Goal: Information Seeking & Learning: Understand process/instructions

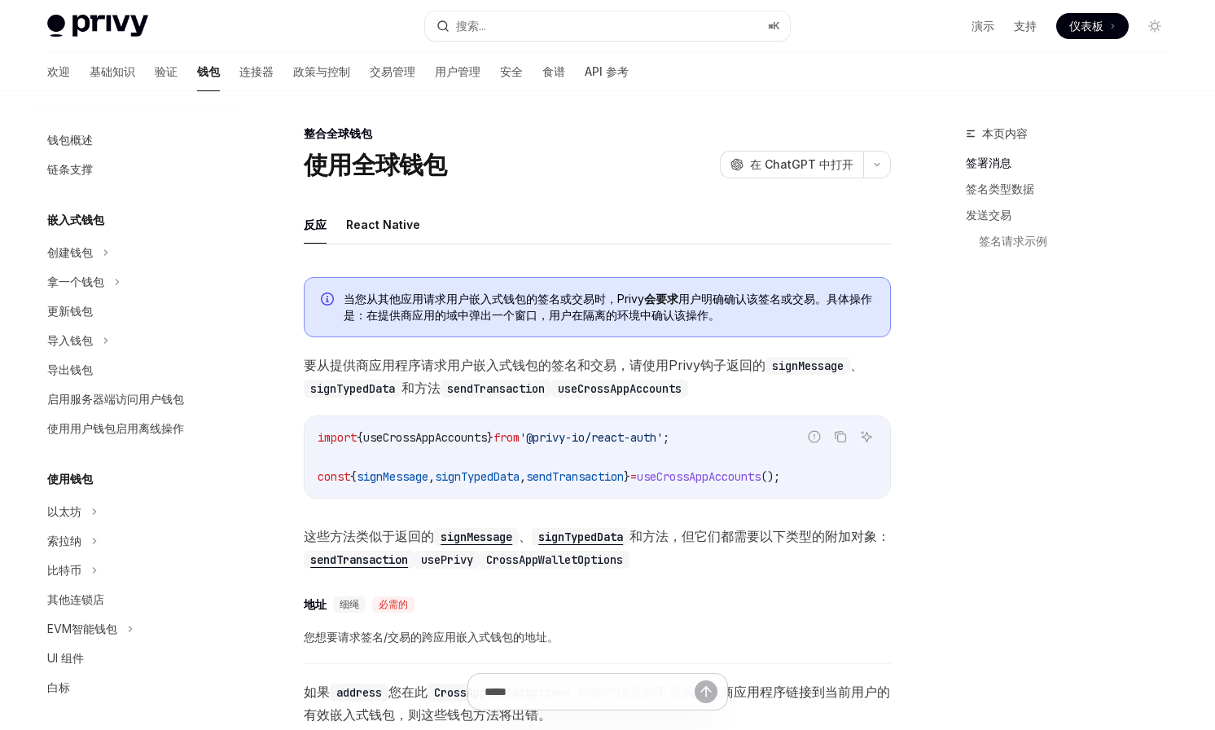
scroll to position [836, 0]
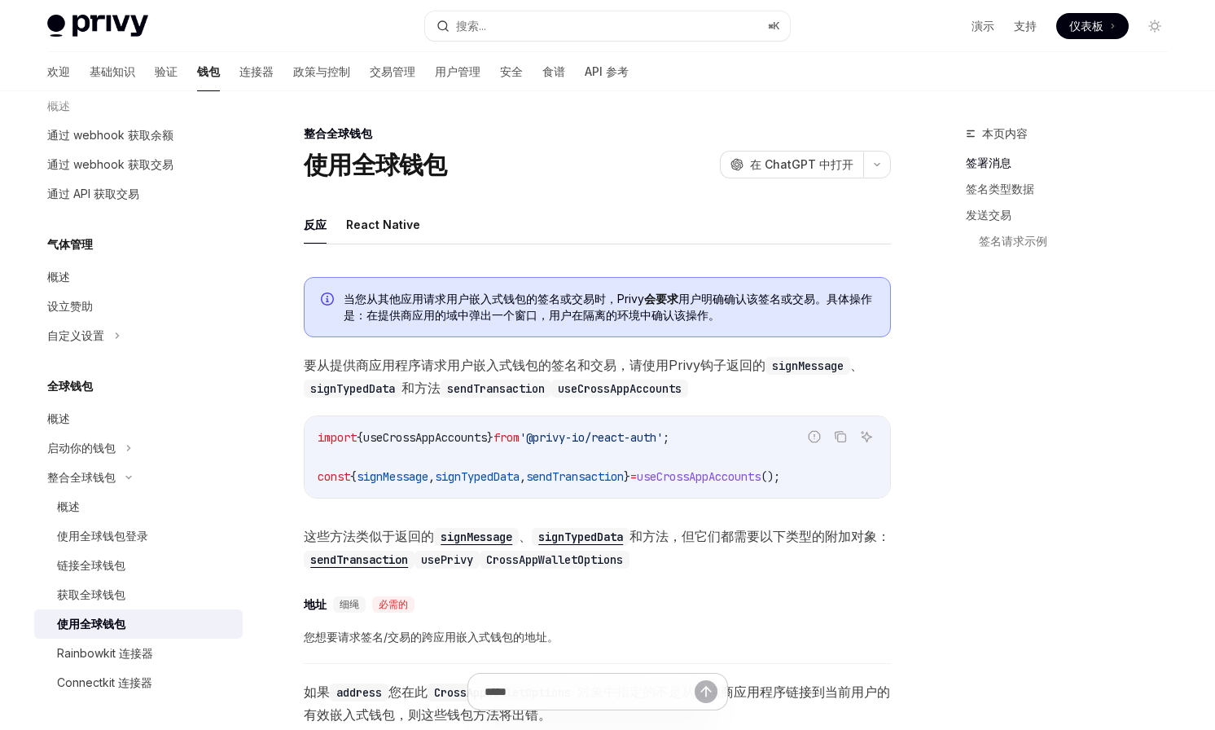
click at [1005, 657] on div "本页内容 签署消息 签名类型数据 发送交易 签名请求示例" at bounding box center [1057, 427] width 248 height 606
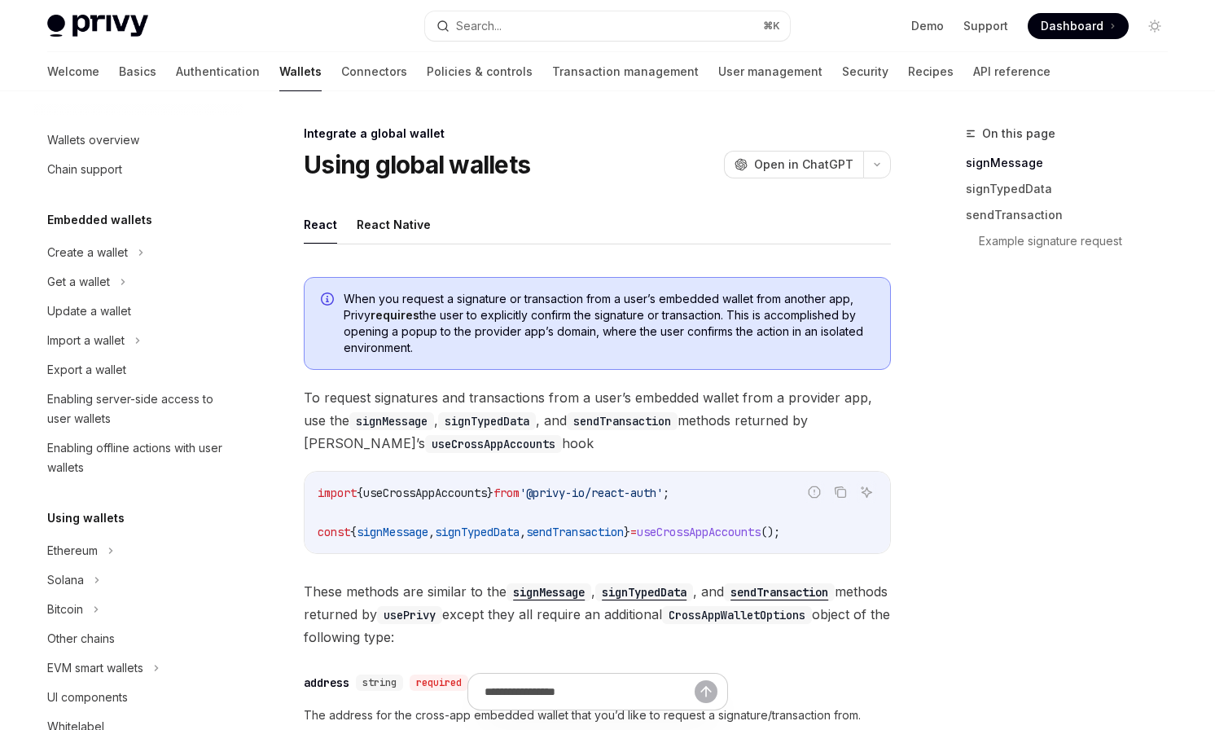
scroll to position [875, 0]
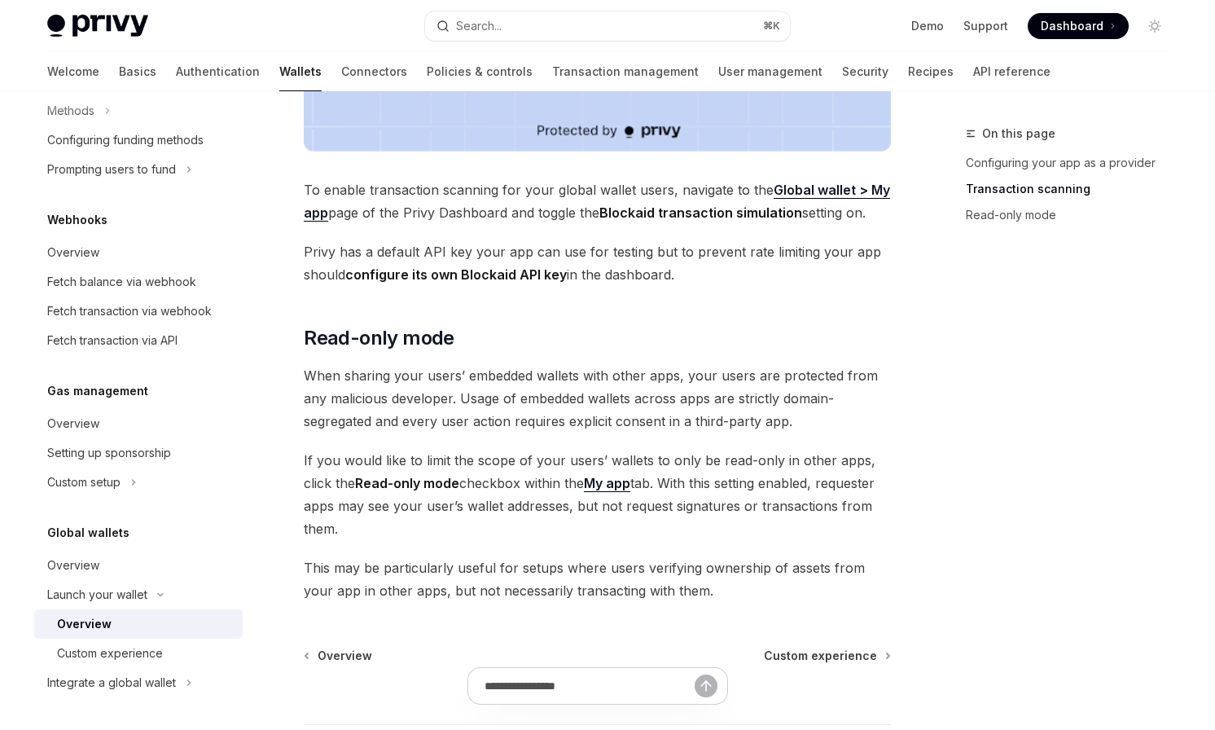
scroll to position [1372, 0]
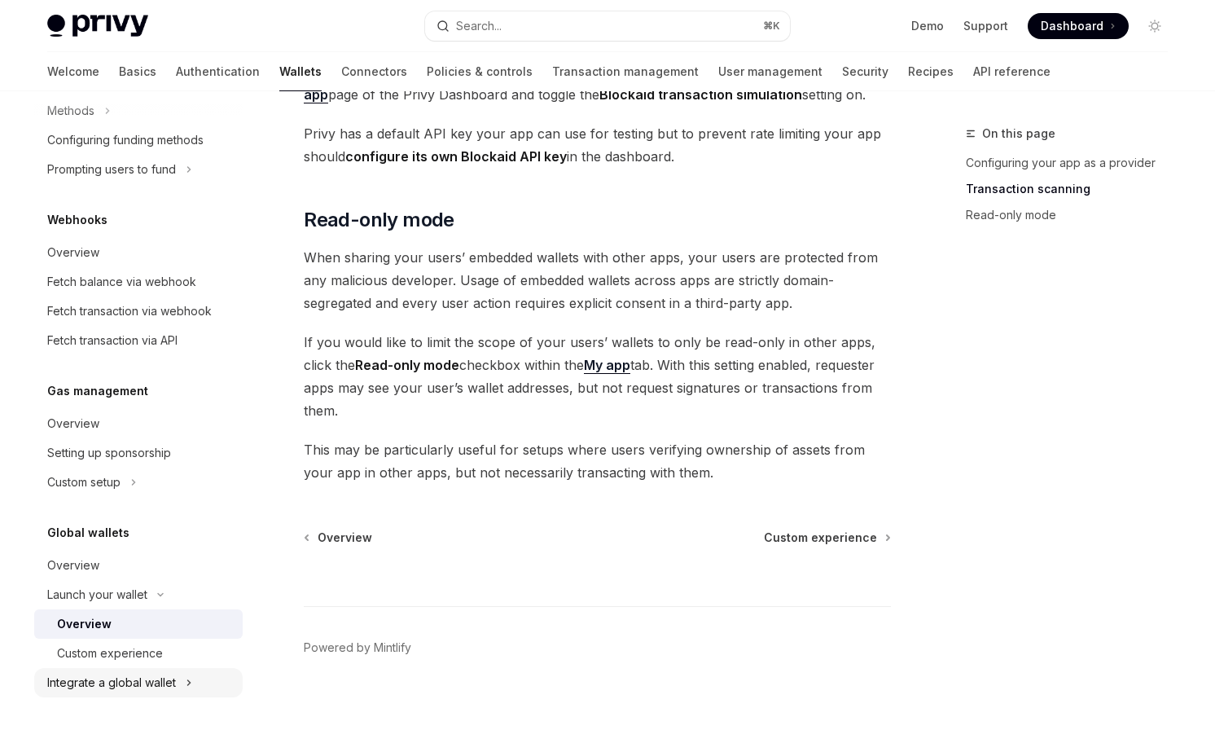
click at [111, 673] on div "Integrate a global wallet" at bounding box center [111, 683] width 129 height 20
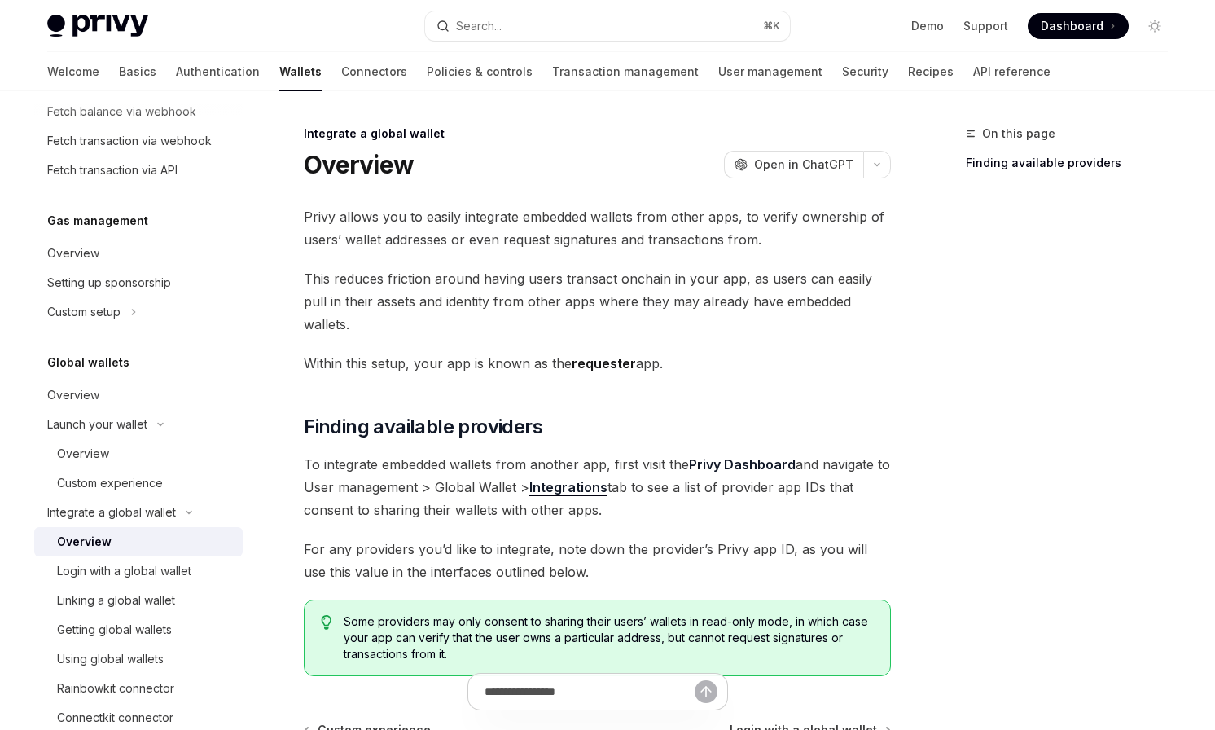
scroll to position [933, 0]
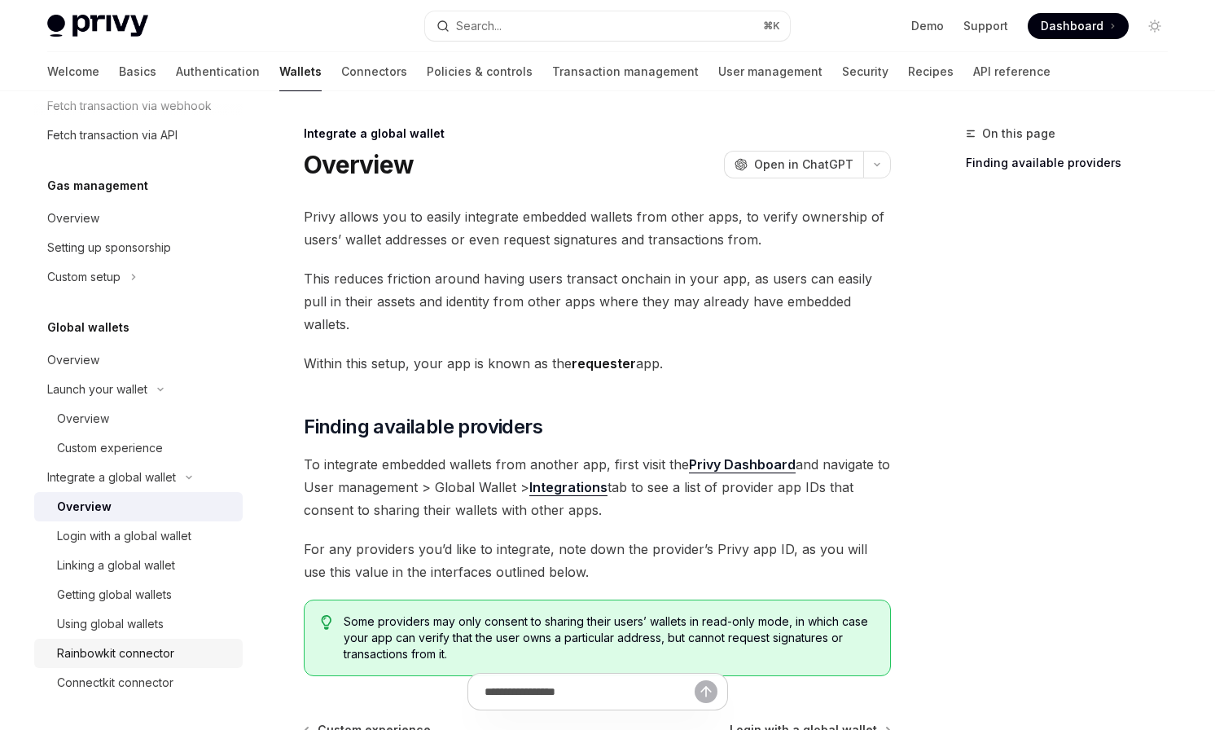
click at [160, 652] on div "Rainbowkit connector" at bounding box center [115, 653] width 117 height 20
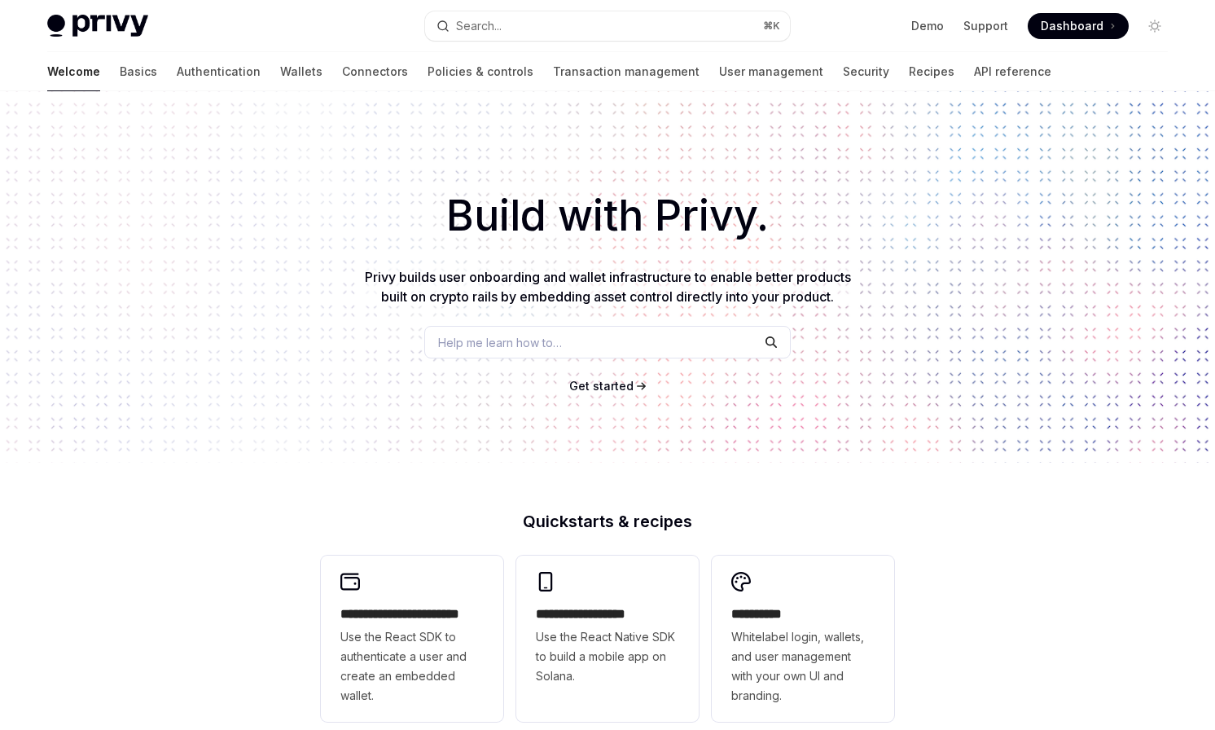
type textarea "*"
click at [742, 231] on h1 "Build with Privy." at bounding box center [607, 216] width 1163 height 64
